Goal: Contribute content: Contribute content

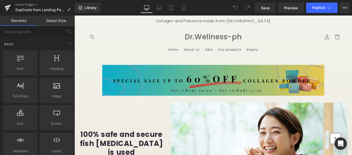
click at [212, 91] on img at bounding box center [231, 88] width 250 height 35
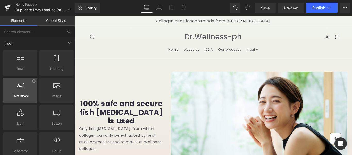
scroll to position [26, 0]
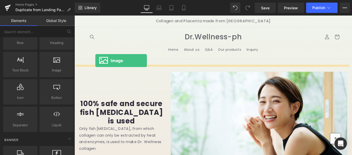
drag, startPoint x: 131, startPoint y: 81, endPoint x: 98, endPoint y: 66, distance: 35.8
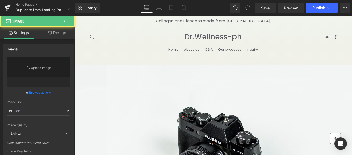
type input "//[DOMAIN_NAME][URL]"
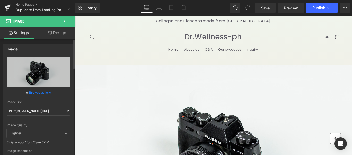
click at [40, 91] on link "Browse gallery" at bounding box center [40, 92] width 22 height 9
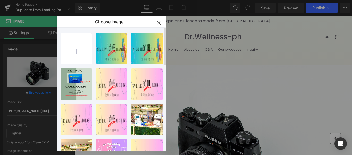
click at [78, 54] on input "file" at bounding box center [76, 48] width 31 height 31
type input "C:\fakepath\Untitled (1080 x 110 px) (720 x 100 px) (1).png"
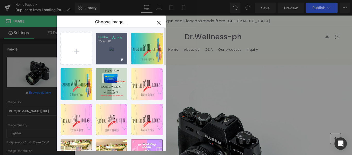
click at [111, 52] on div "Untitle... _1_.png 95.43 KB" at bounding box center [111, 48] width 31 height 31
type input "[URL][DOMAIN_NAME]"
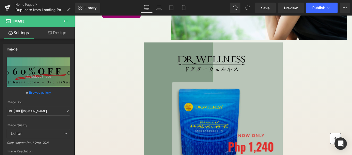
scroll to position [258, 0]
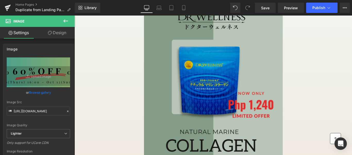
click at [211, 93] on img at bounding box center [231, 137] width 156 height 278
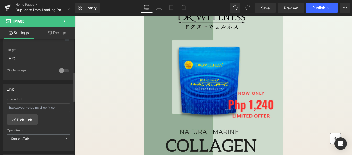
scroll to position [129, 0]
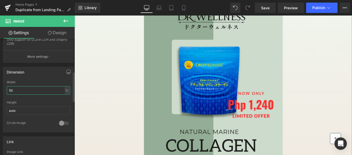
click at [19, 88] on input "50" at bounding box center [38, 90] width 63 height 9
drag, startPoint x: 19, startPoint y: 88, endPoint x: 13, endPoint y: 91, distance: 6.6
click at [13, 91] on input "50" at bounding box center [38, 90] width 63 height 9
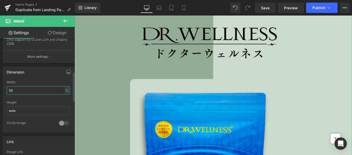
type input "5"
type input "30"
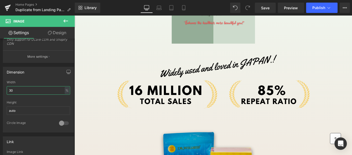
scroll to position [387, 0]
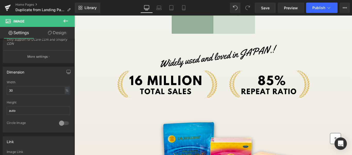
click at [341, 53] on img at bounding box center [231, 79] width 232 height 66
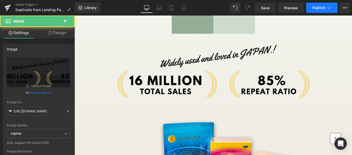
click at [316, 5] on button "Publish" at bounding box center [322, 8] width 31 height 10
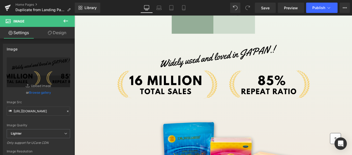
click at [267, 8] on span "Save" at bounding box center [265, 7] width 9 height 5
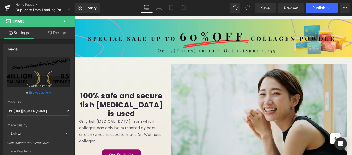
scroll to position [77, 0]
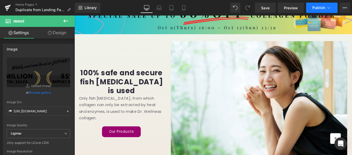
click at [318, 6] on span "Publish" at bounding box center [319, 8] width 13 height 4
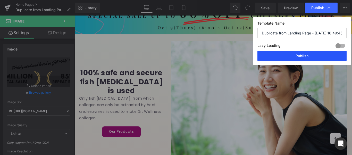
drag, startPoint x: 307, startPoint y: 54, endPoint x: 169, endPoint y: 49, distance: 138.2
click at [307, 54] on button "Publish" at bounding box center [302, 56] width 89 height 10
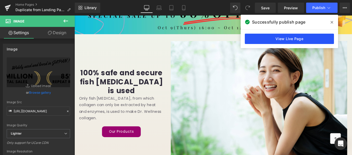
click at [287, 39] on link "View Live Page" at bounding box center [289, 39] width 89 height 10
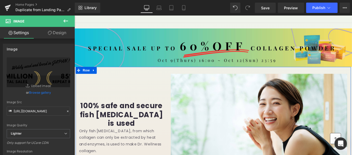
scroll to position [0, 0]
